Goal: Browse casually

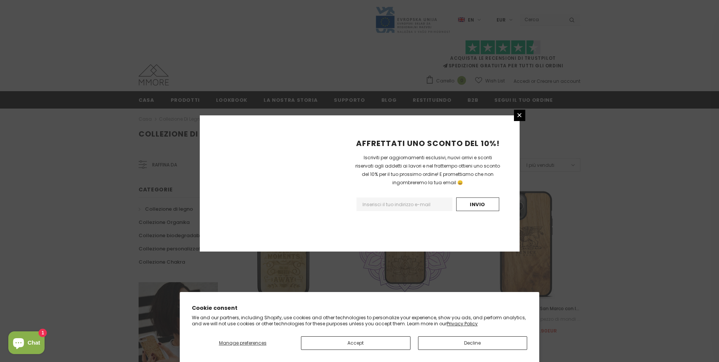
scroll to position [464, 0]
